Goal: Task Accomplishment & Management: Complete application form

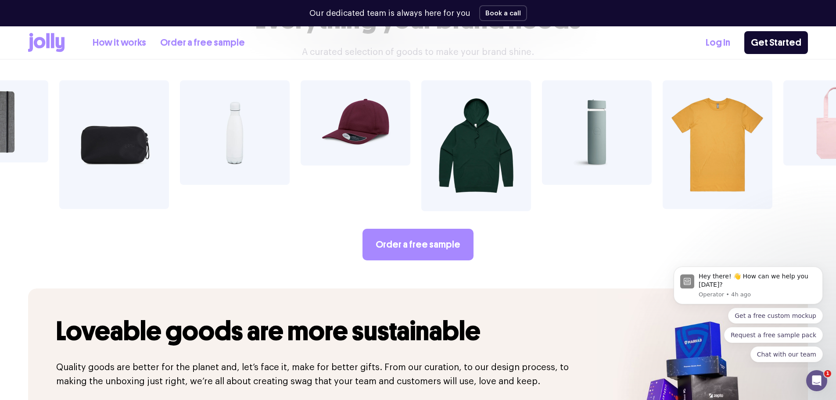
scroll to position [1800, 0]
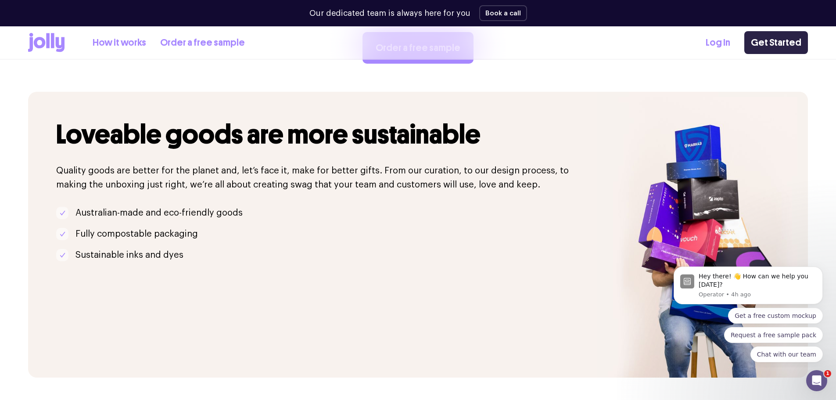
click at [783, 37] on link "Get Started" at bounding box center [776, 42] width 64 height 23
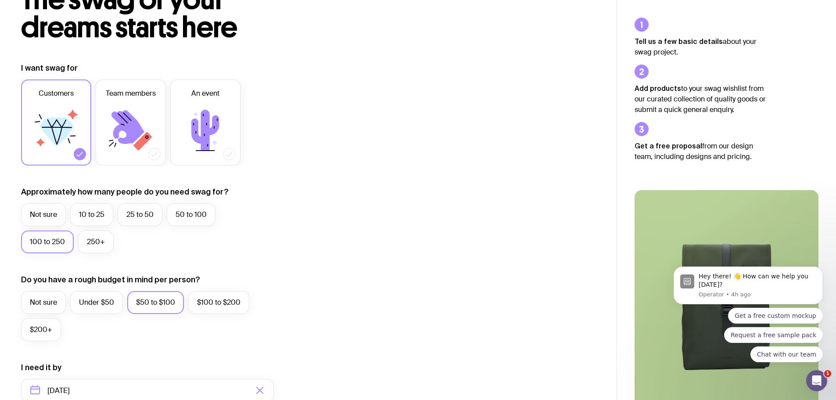
scroll to position [88, 0]
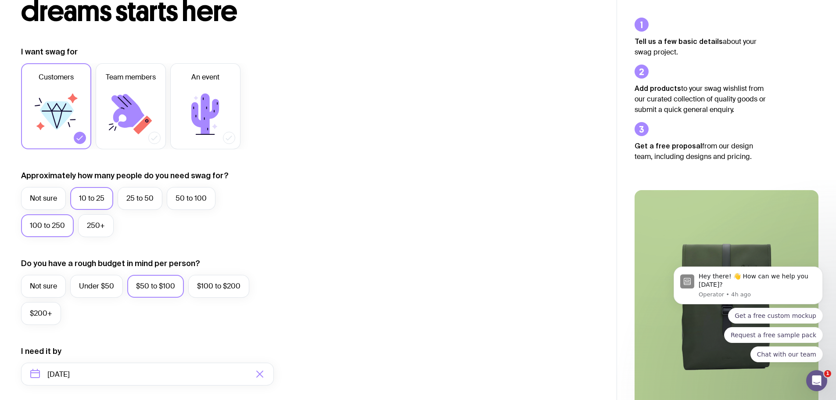
click at [92, 198] on label "10 to 25" at bounding box center [91, 198] width 43 height 23
click at [0, 0] on input "10 to 25" at bounding box center [0, 0] width 0 height 0
click at [45, 280] on label "Not sure" at bounding box center [43, 286] width 45 height 23
click at [0, 0] on input "Not sure" at bounding box center [0, 0] width 0 height 0
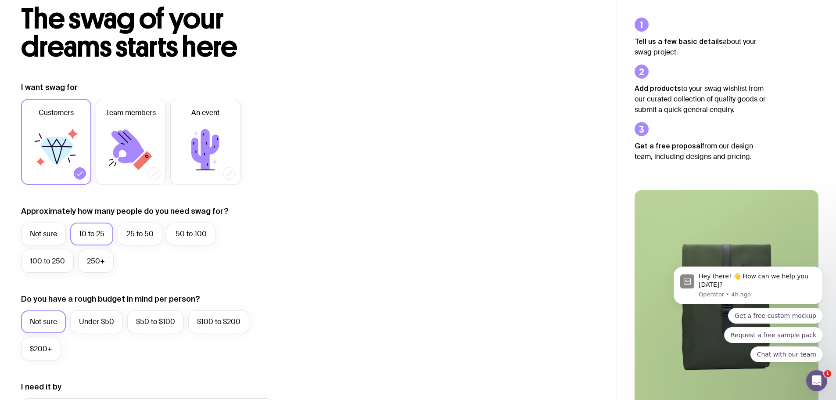
scroll to position [0, 0]
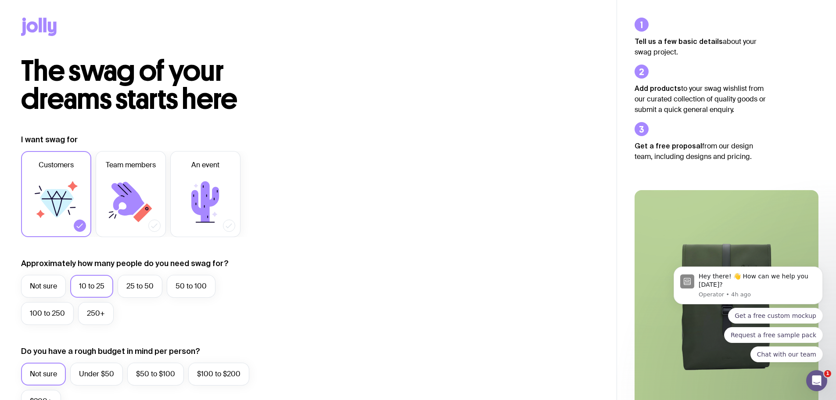
click at [387, 127] on div "The swag of your dreams starts here I want swag for Customers Team members An e…" at bounding box center [308, 393] width 617 height 672
